Goal: Task Accomplishment & Management: Complete application form

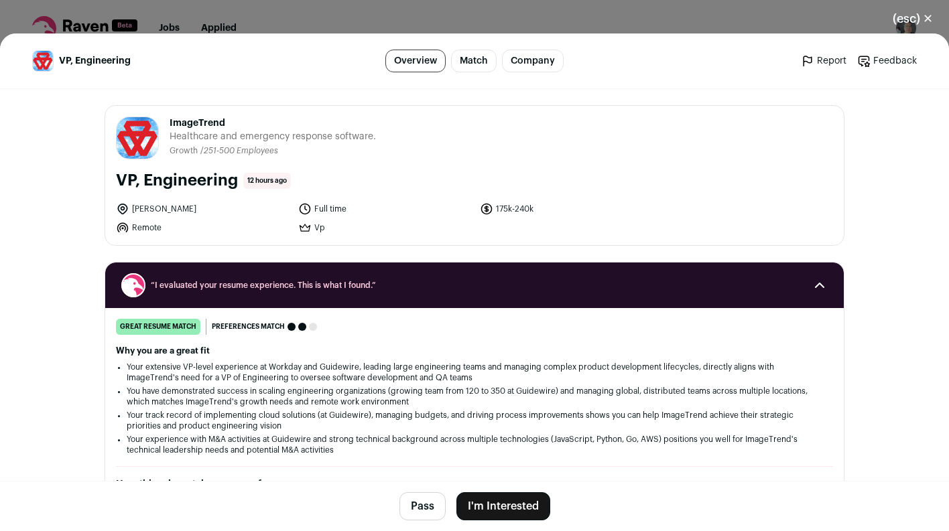
click at [121, 208] on icon "Close modal via background" at bounding box center [122, 208] width 3 height 3
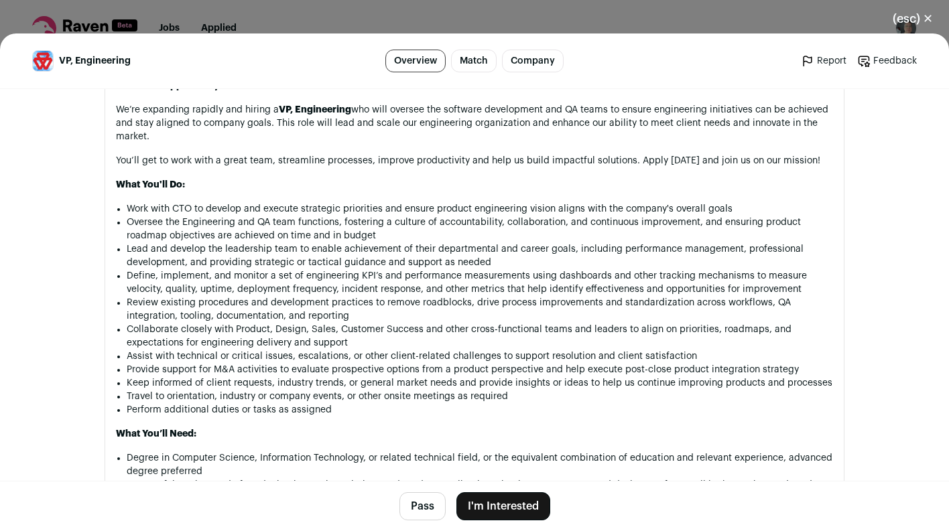
scroll to position [929, 0]
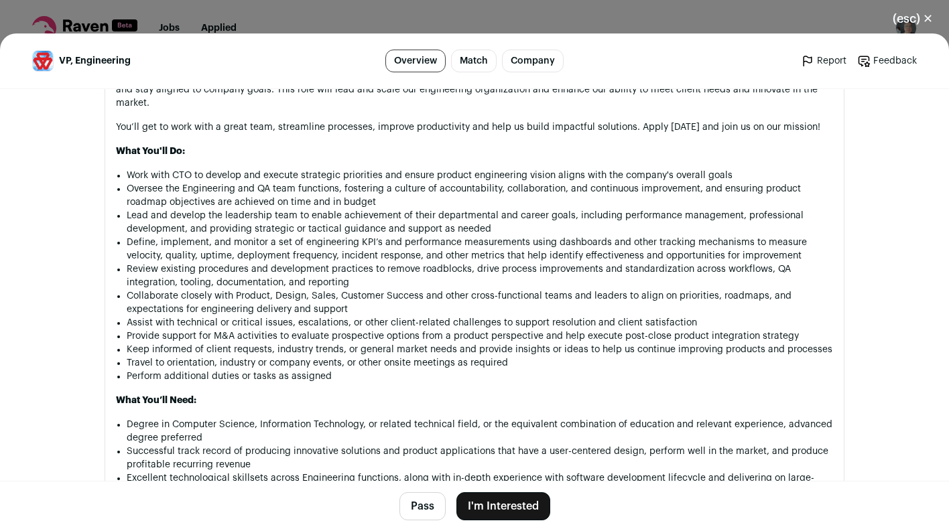
click at [914, 13] on button "(esc) ✕" at bounding box center [912, 18] width 72 height 29
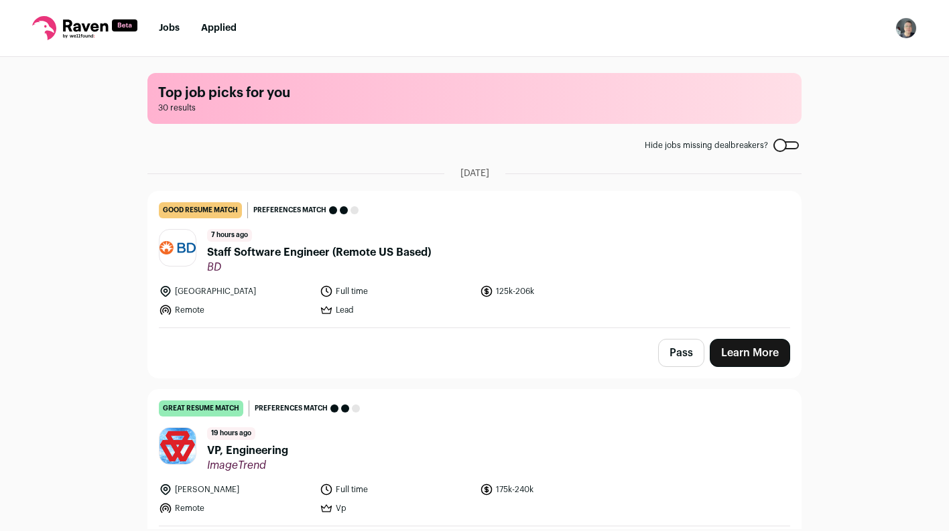
click at [247, 251] on span "Staff Software Engineer (Remote US Based)" at bounding box center [319, 253] width 224 height 16
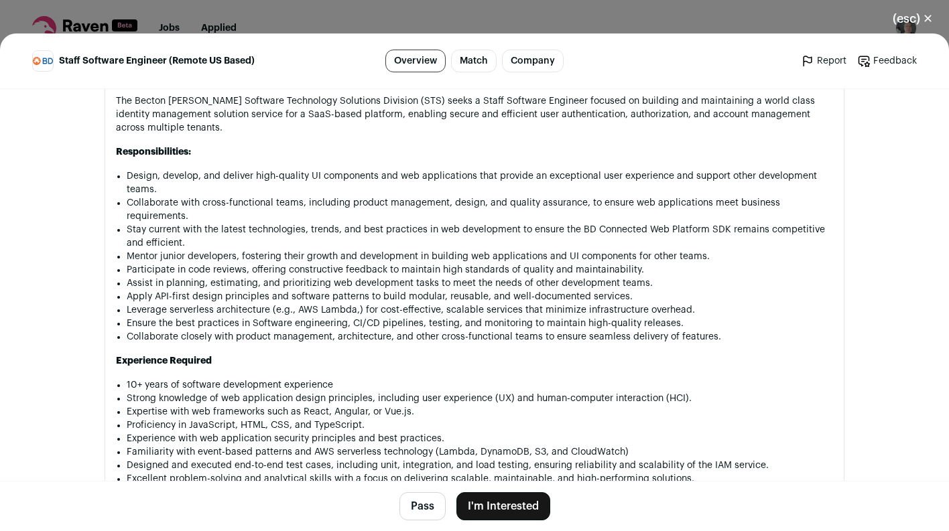
scroll to position [1014, 0]
click at [900, 21] on button "(esc) ✕" at bounding box center [912, 18] width 72 height 29
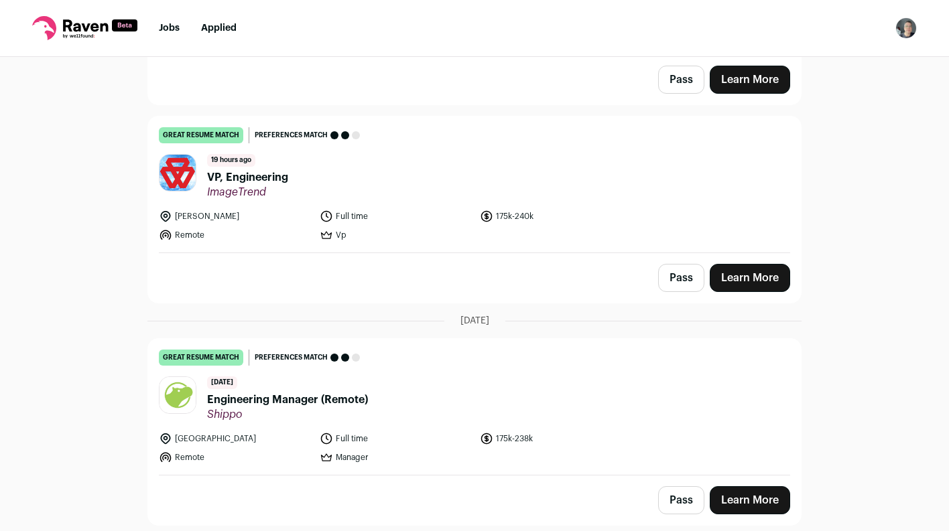
scroll to position [371, 0]
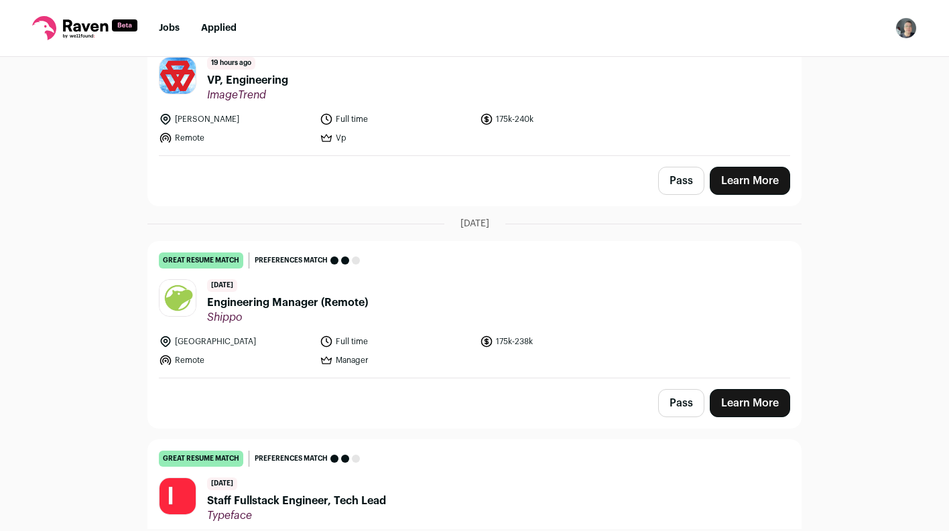
click at [671, 411] on button "Pass" at bounding box center [681, 403] width 46 height 28
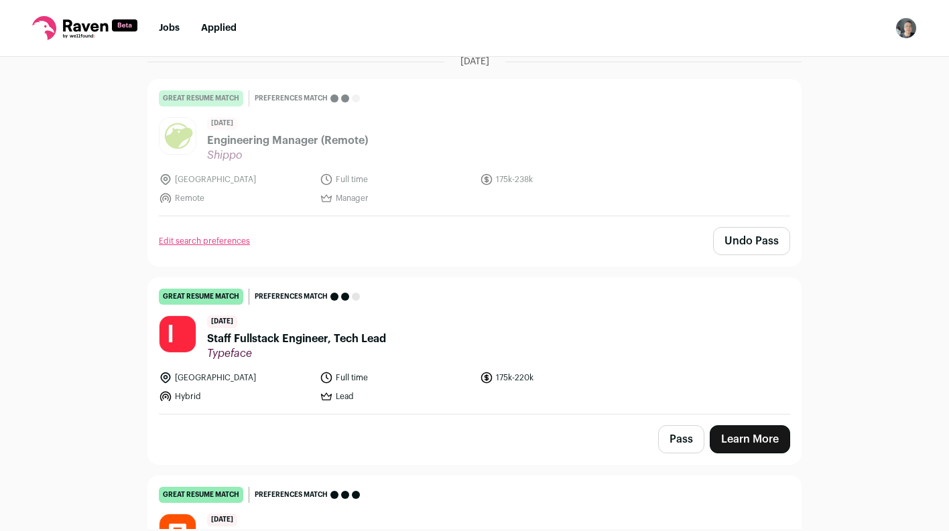
scroll to position [533, 0]
click at [184, 336] on img at bounding box center [177, 334] width 36 height 36
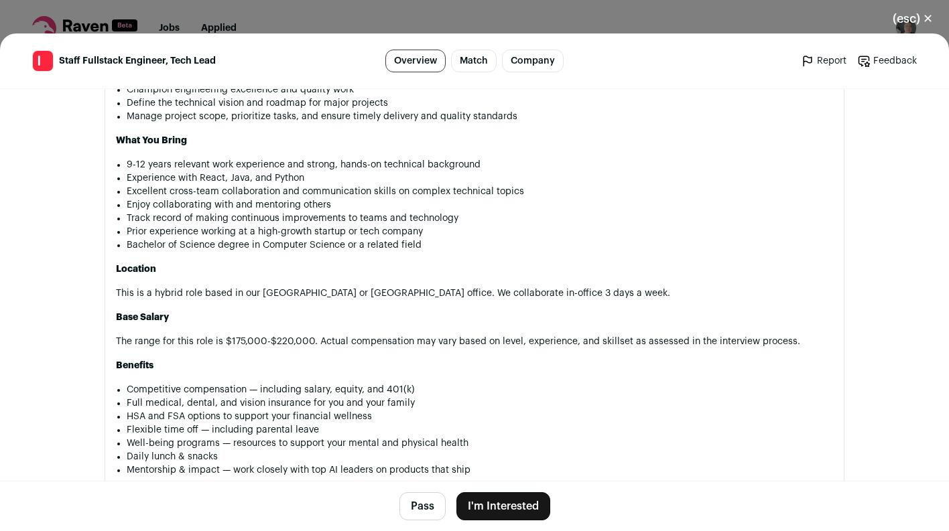
scroll to position [984, 0]
click at [505, 504] on button "I'm Interested" at bounding box center [503, 506] width 94 height 28
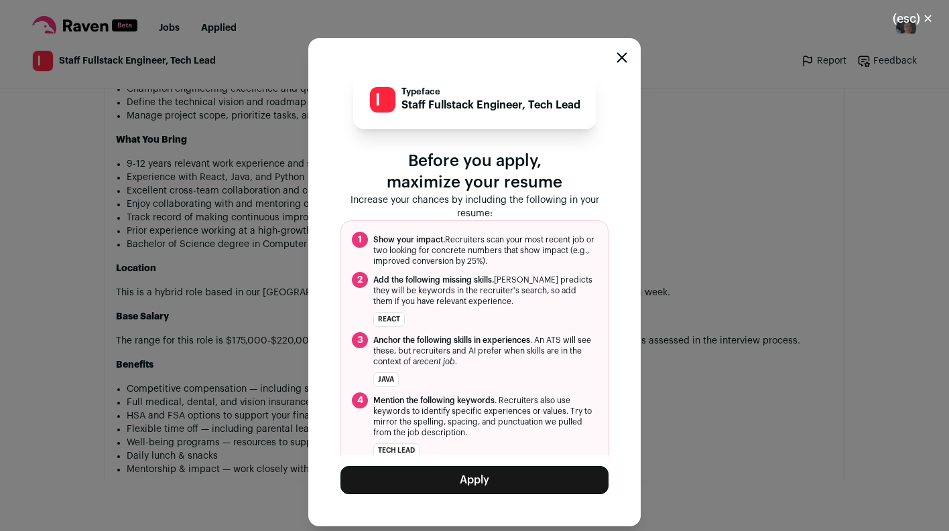
click at [488, 478] on button "Apply" at bounding box center [474, 480] width 268 height 28
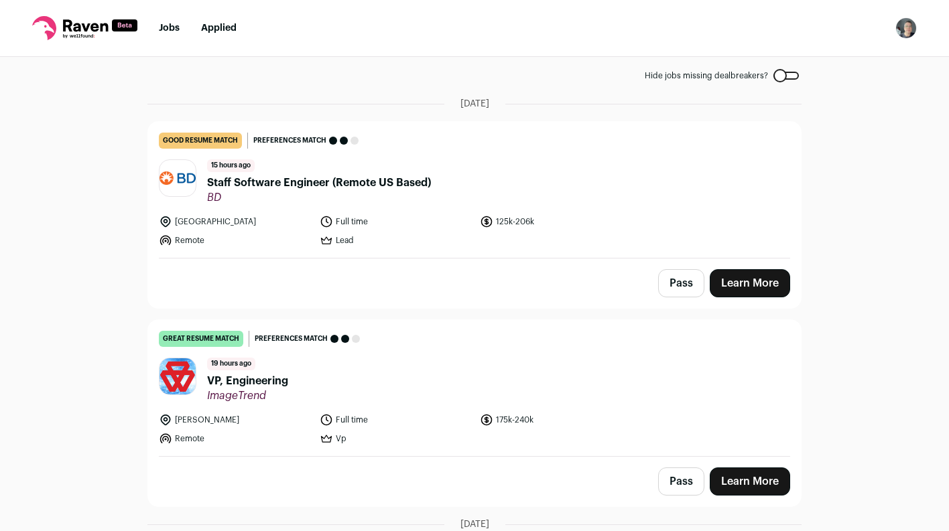
scroll to position [0, 0]
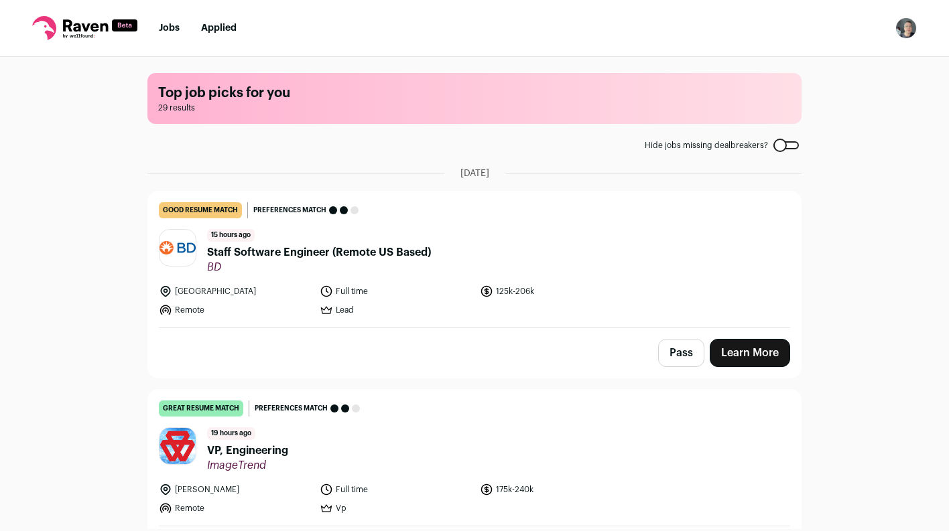
click at [219, 26] on link "Applied" at bounding box center [219, 27] width 36 height 9
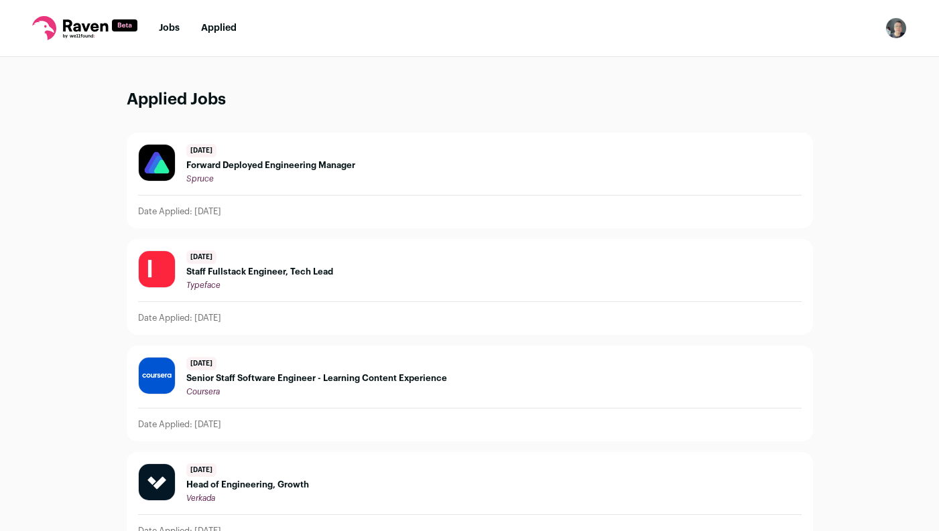
click at [220, 271] on span "Staff Fullstack Engineer, Tech Lead" at bounding box center [259, 272] width 147 height 11
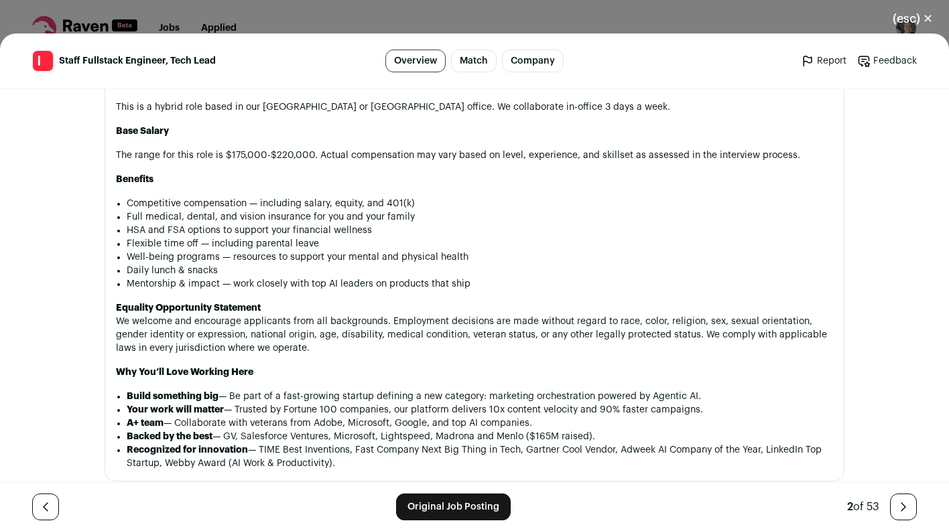
scroll to position [1171, 0]
